Goal: Navigation & Orientation: Find specific page/section

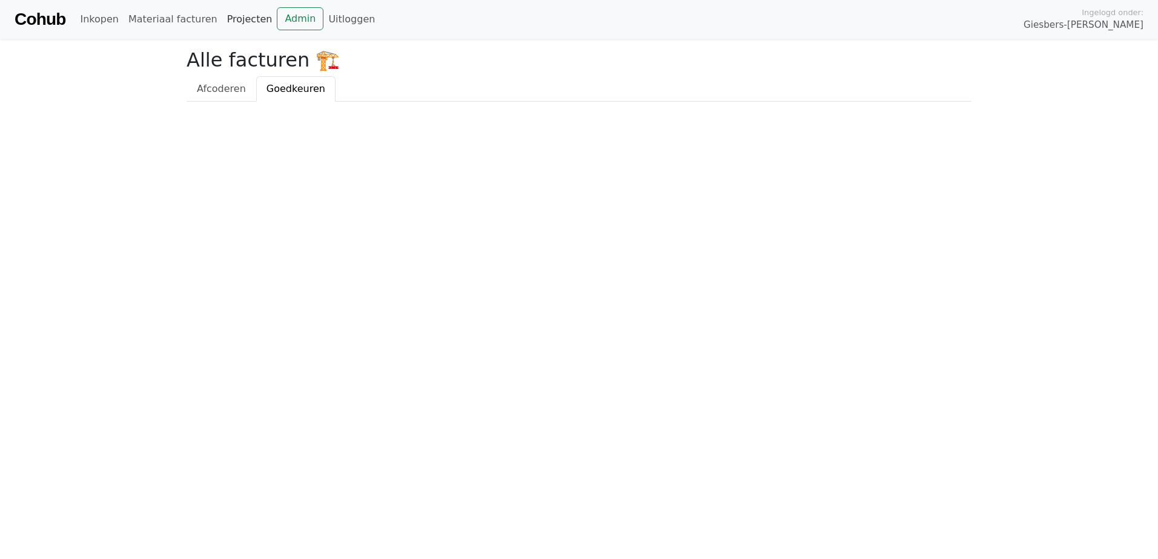
click at [222, 22] on link "Projecten" at bounding box center [249, 19] width 55 height 24
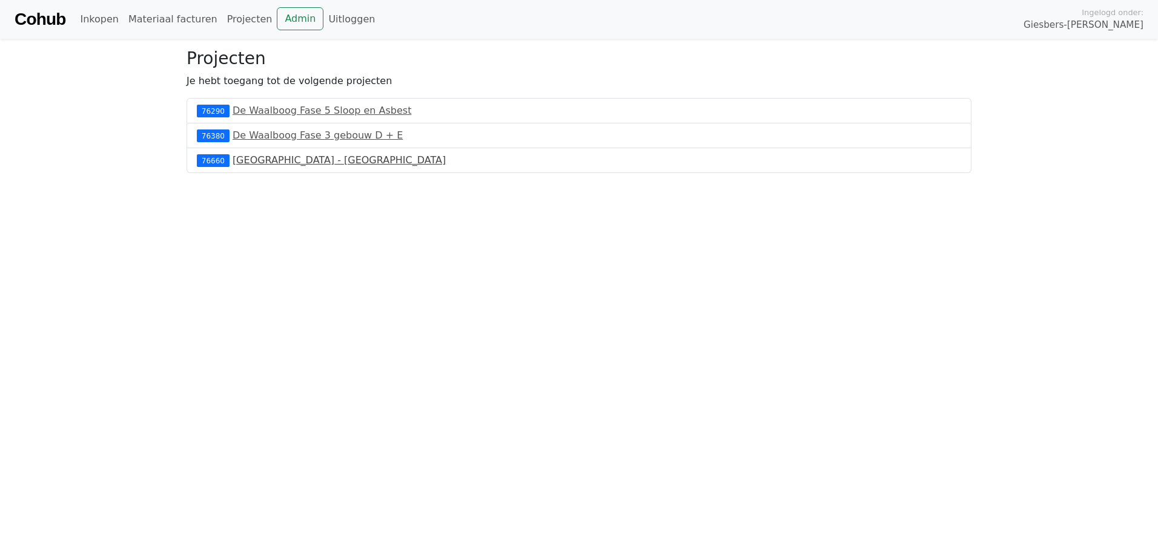
click at [251, 156] on link "Nijmegen - Lange Vierhout" at bounding box center [338, 160] width 213 height 12
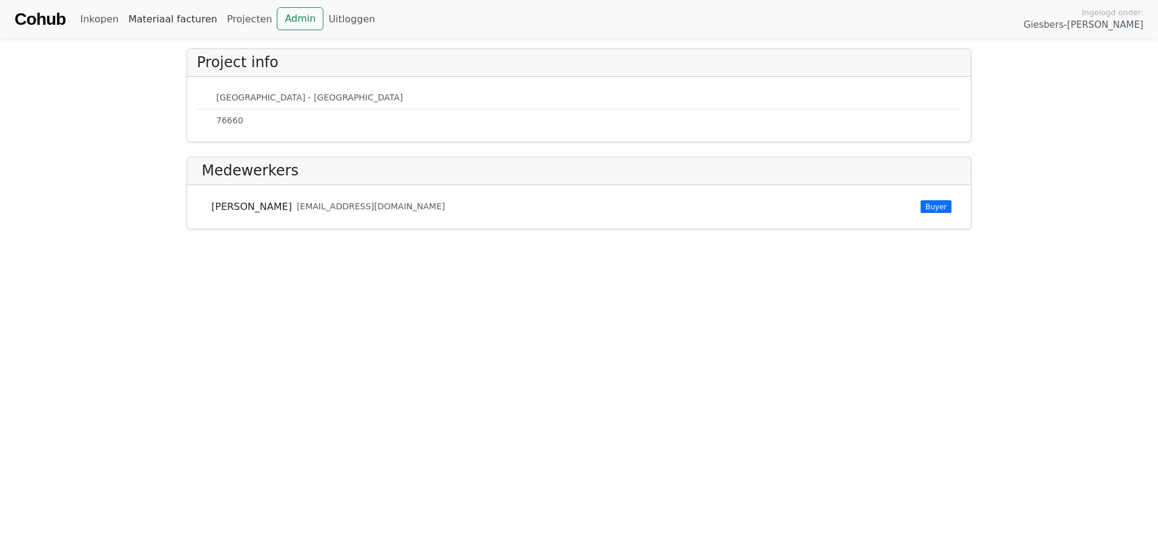
click at [150, 17] on link "Materiaal facturen" at bounding box center [173, 19] width 99 height 24
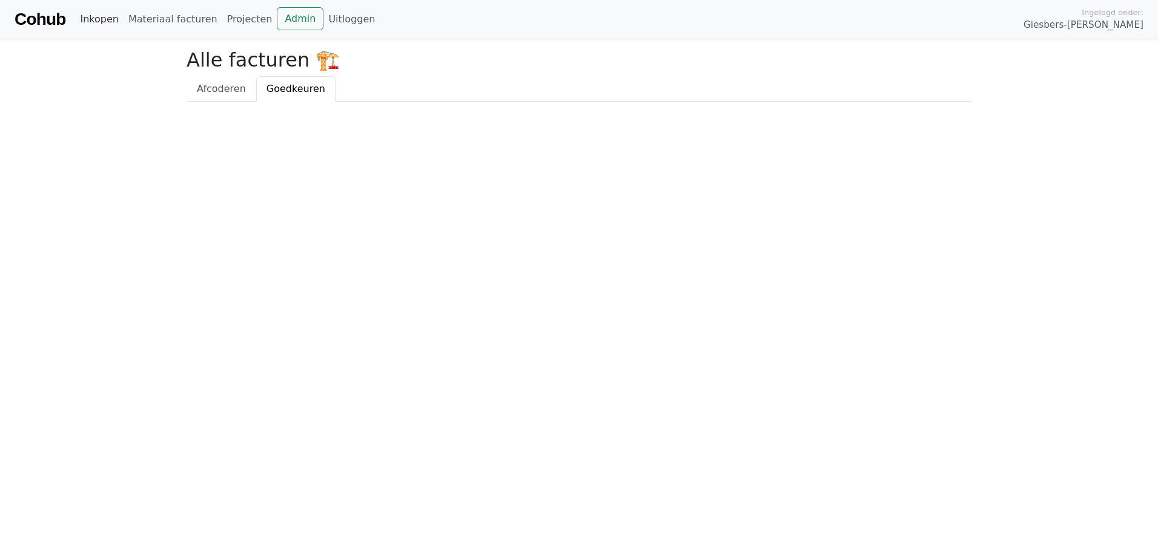
click at [102, 24] on link "Inkopen" at bounding box center [99, 19] width 48 height 24
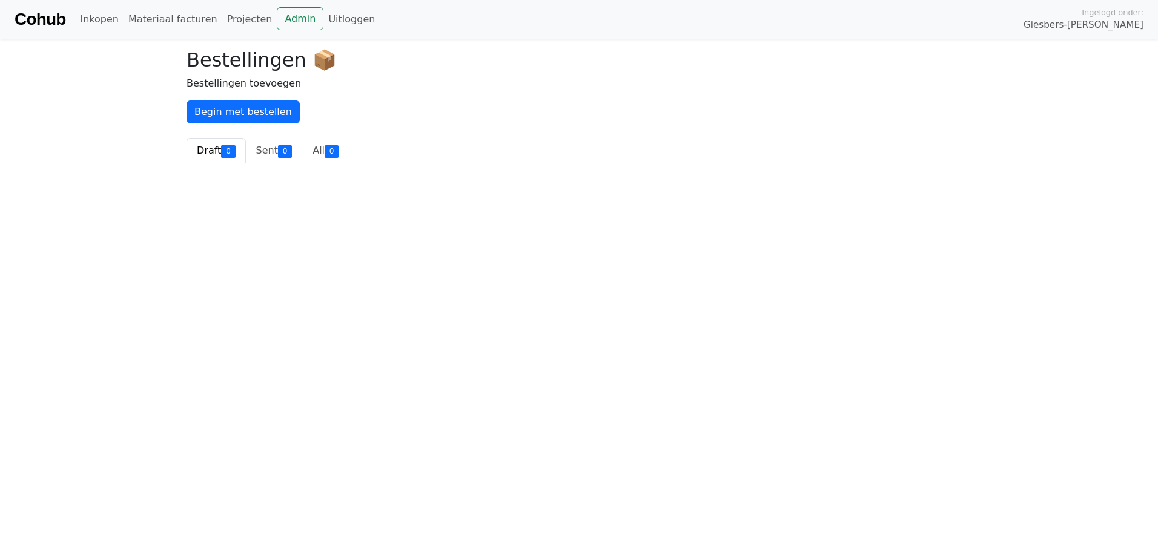
click at [139, 104] on body "Cohub Inkopen Materiaal facturen Projecten Admin Uitloggen Ingelogd onder: Gies…" at bounding box center [579, 86] width 1158 height 173
click at [277, 19] on link "Admin" at bounding box center [300, 18] width 47 height 23
